Goal: Book appointment/travel/reservation

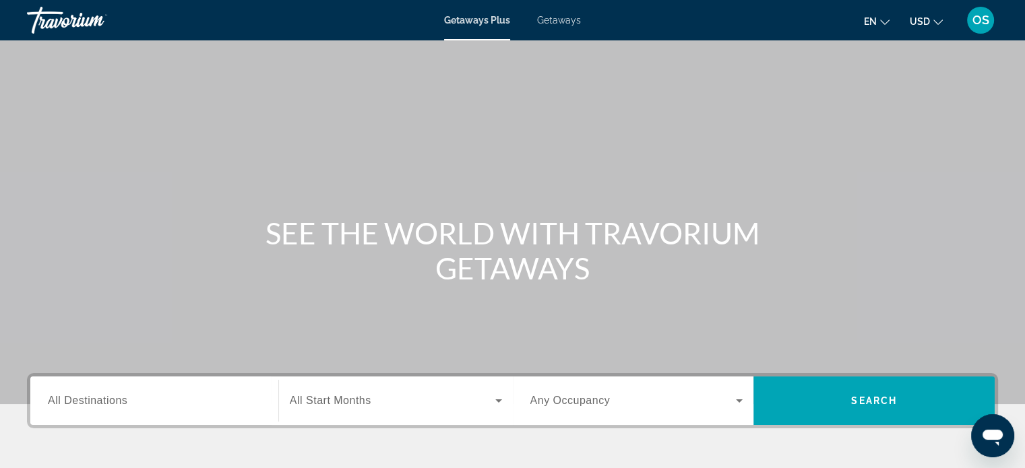
click at [977, 20] on span "OS" at bounding box center [980, 19] width 17 height 13
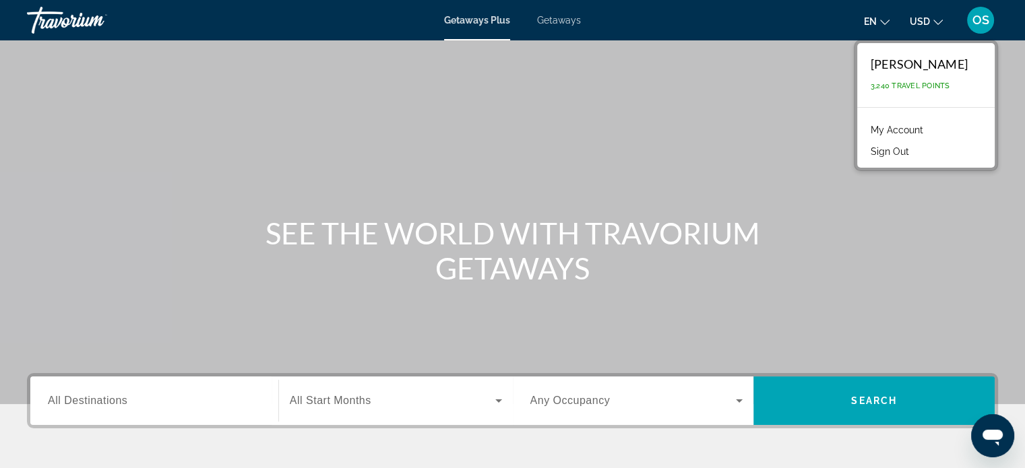
click at [776, 100] on div "Main content" at bounding box center [512, 202] width 1025 height 404
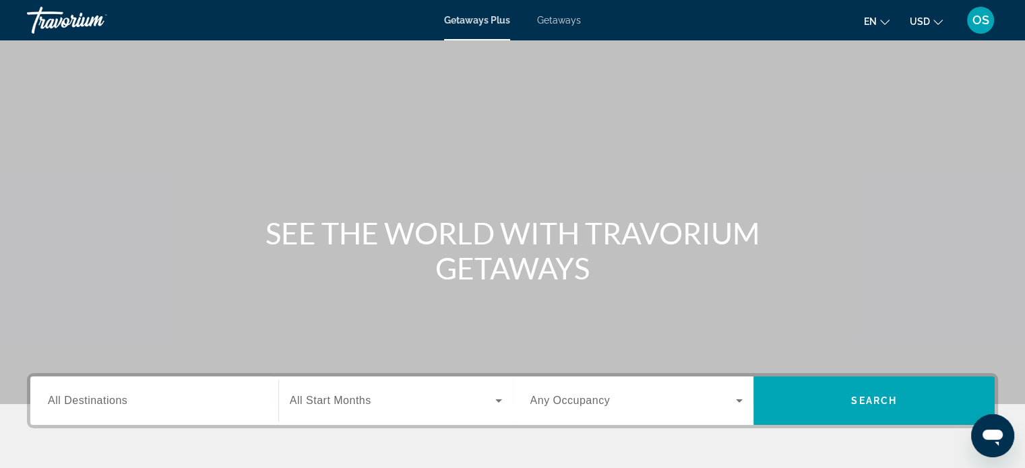
click at [981, 23] on span "OS" at bounding box center [980, 19] width 17 height 13
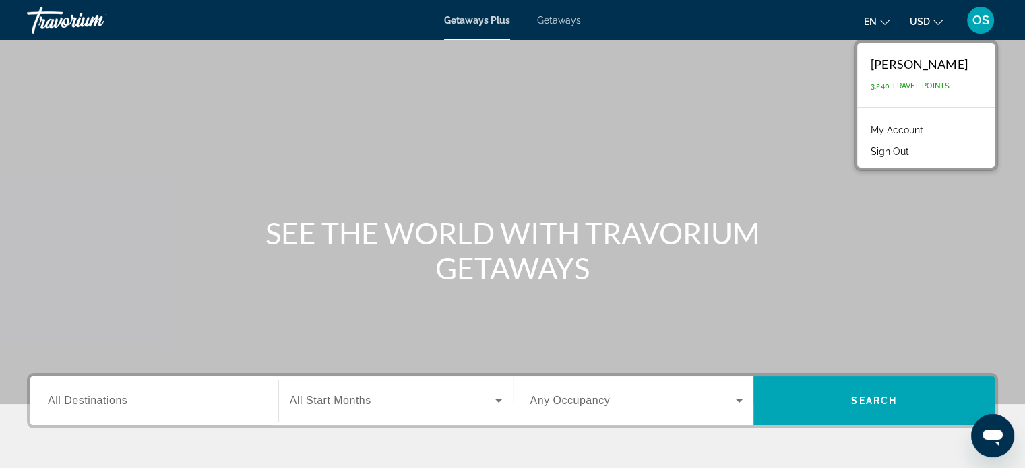
click at [675, 131] on div "Main content" at bounding box center [512, 202] width 1025 height 404
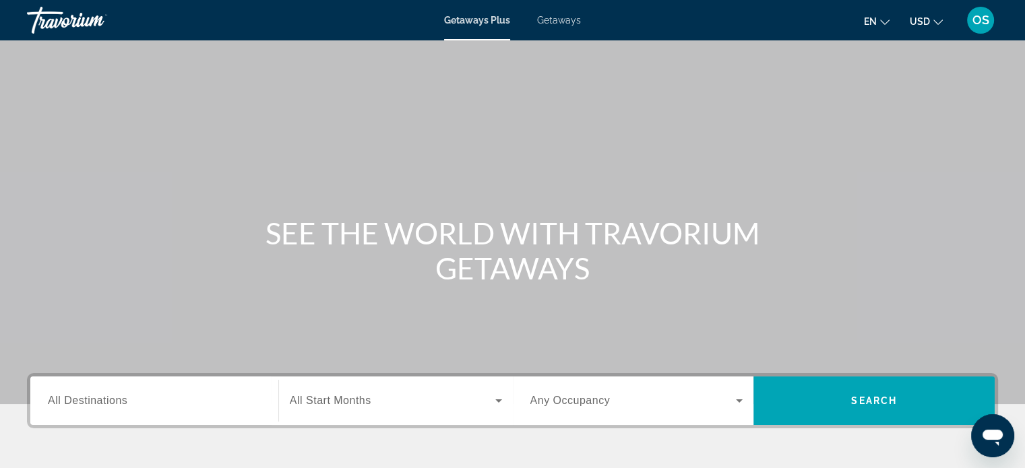
click at [499, 401] on icon "Search widget" at bounding box center [498, 401] width 7 height 3
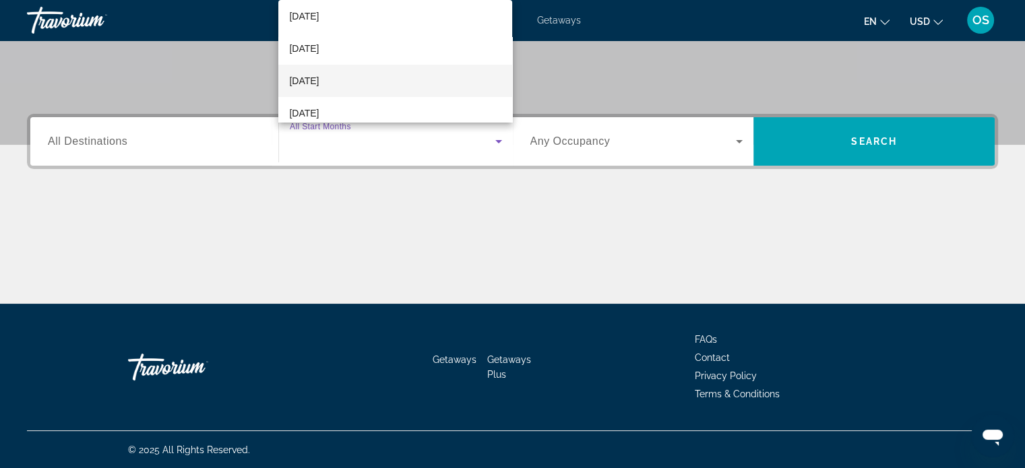
scroll to position [67, 0]
click at [319, 83] on span "[DATE]" at bounding box center [304, 83] width 30 height 16
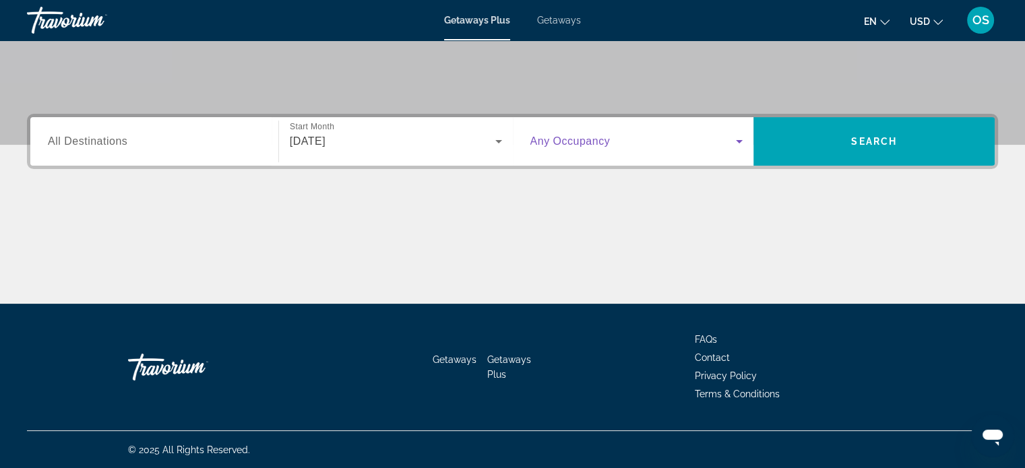
click at [739, 142] on icon "Search widget" at bounding box center [739, 141] width 7 height 3
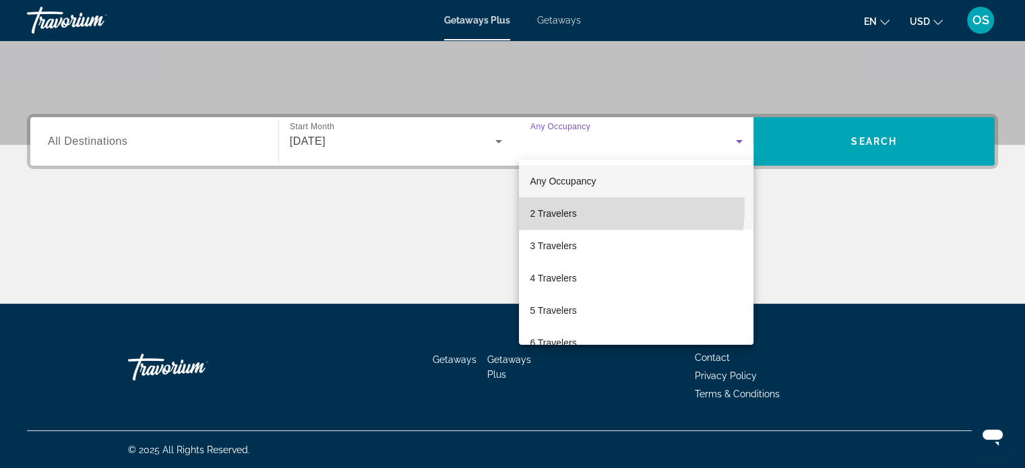
click at [553, 207] on span "2 Travelers" at bounding box center [553, 214] width 47 height 16
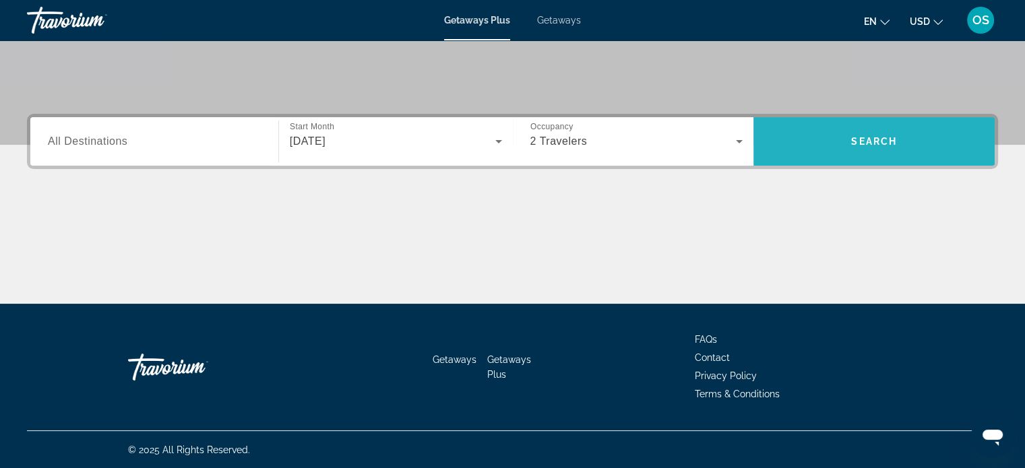
click at [883, 140] on span "Search" at bounding box center [874, 141] width 46 height 11
